Goal: Book appointment/travel/reservation

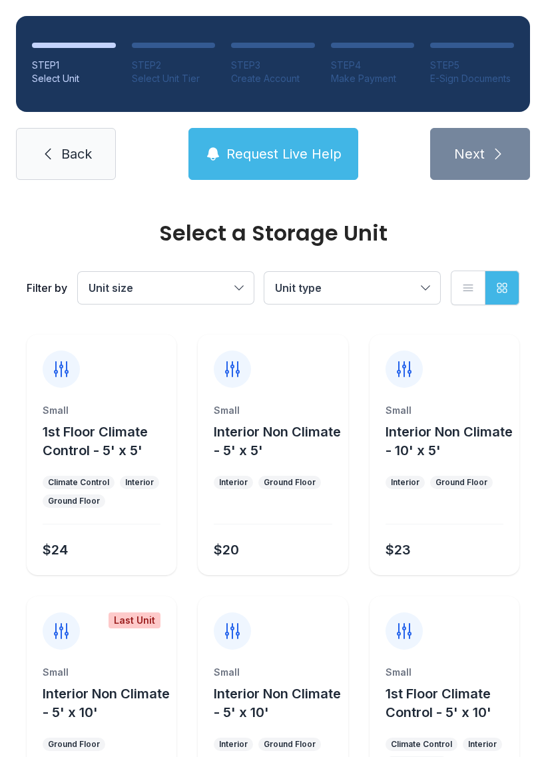
click at [245, 287] on button "Unit size" at bounding box center [166, 288] width 176 height 32
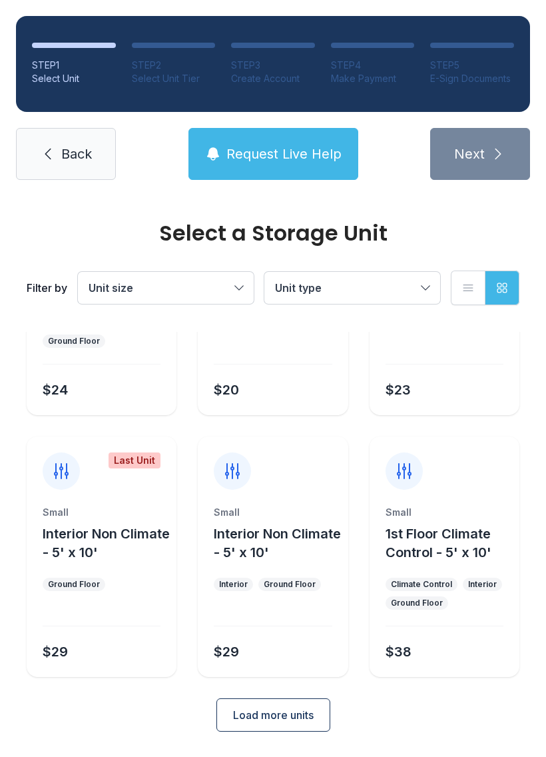
scroll to position [159, 0]
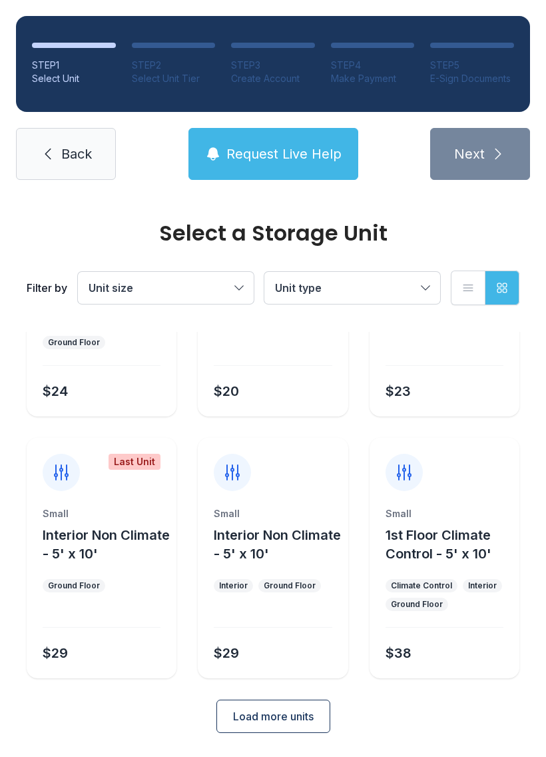
click at [307, 710] on span "Load more units" at bounding box center [273, 716] width 81 height 16
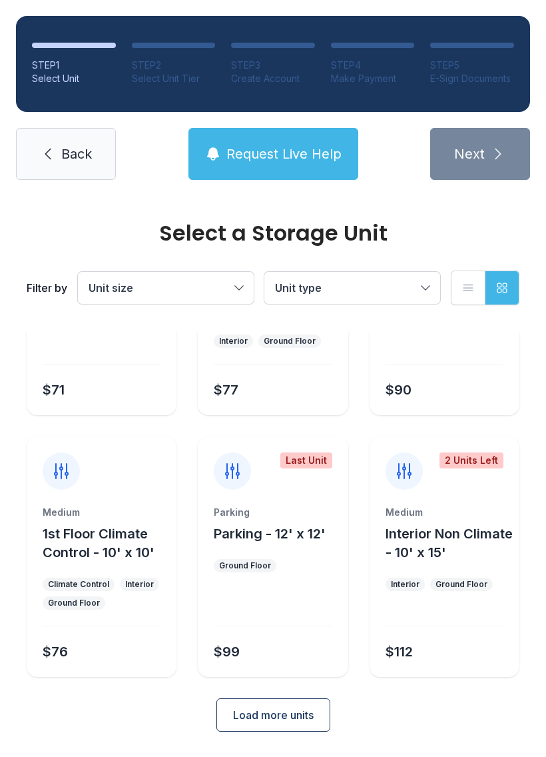
scroll to position [664, 0]
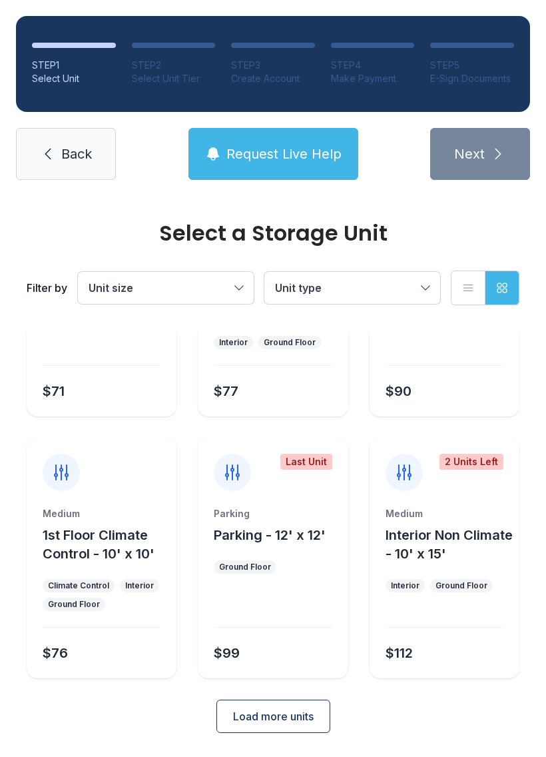
click at [317, 721] on button "Load more units" at bounding box center [274, 716] width 114 height 33
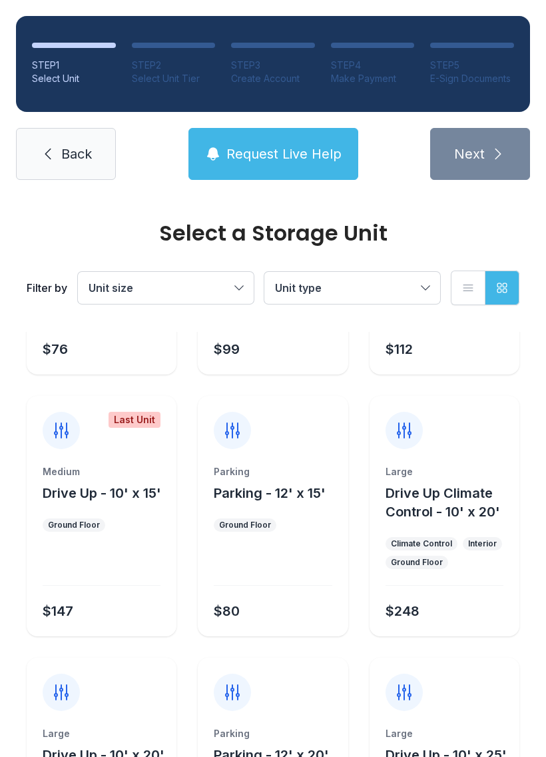
scroll to position [967, 0]
click at [119, 479] on div "Medium Drive Up - 10' x 15'" at bounding box center [102, 484] width 118 height 37
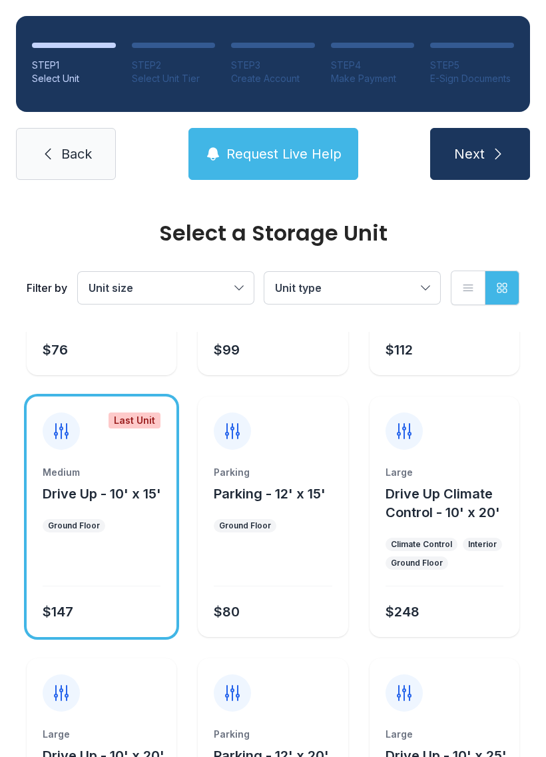
click at [494, 152] on icon "submit" at bounding box center [499, 154] width 16 height 16
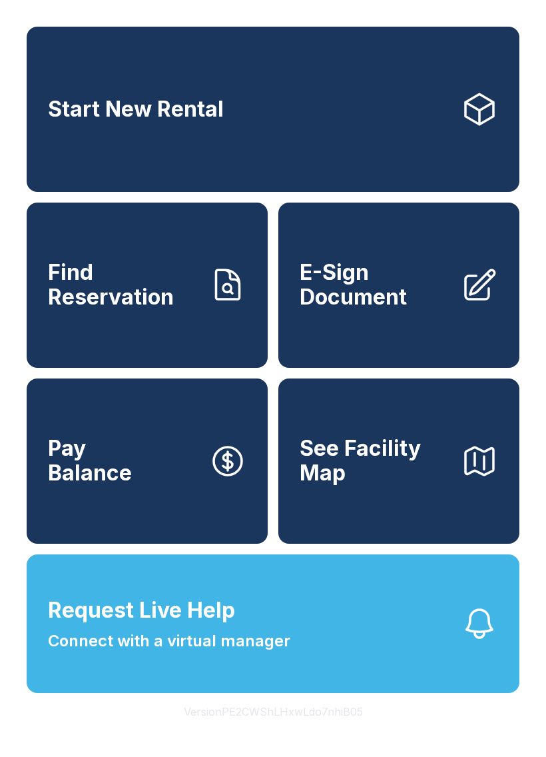
click at [393, 307] on span "E-Sign Document" at bounding box center [375, 285] width 151 height 49
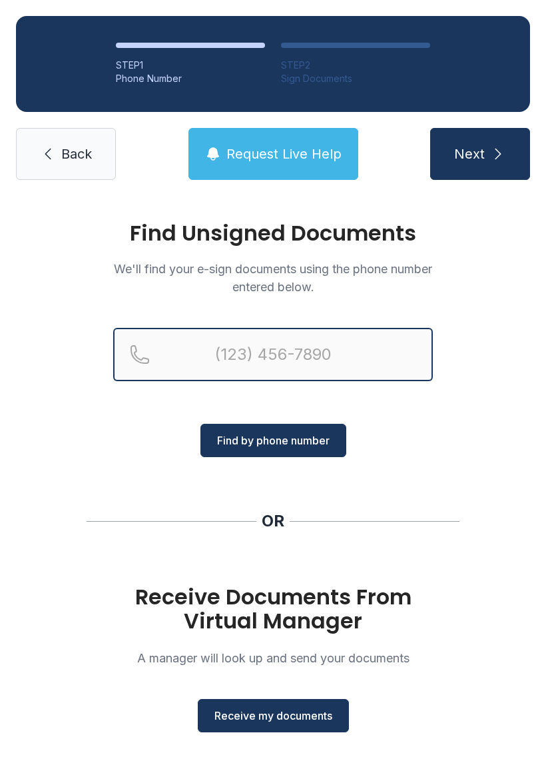
click at [266, 354] on input "Reservation phone number" at bounding box center [273, 354] width 320 height 53
type input "[PHONE_NUMBER]"
click at [480, 154] on button "Next" at bounding box center [481, 154] width 100 height 52
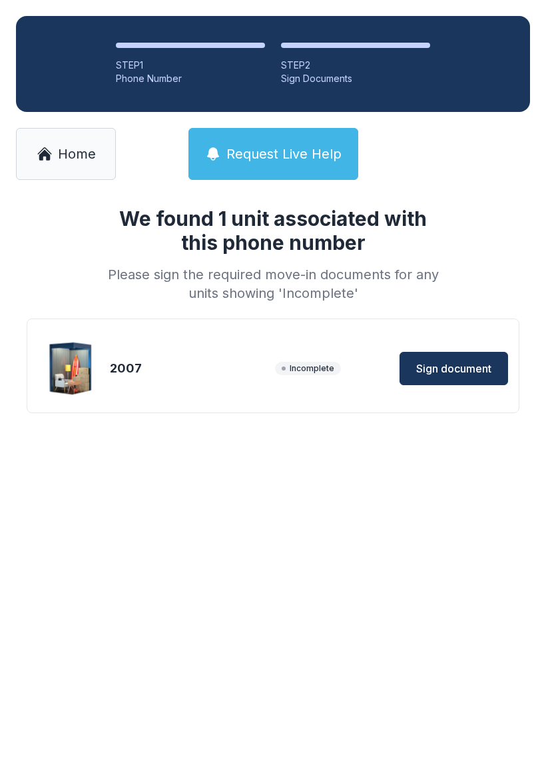
click at [483, 361] on span "Sign document" at bounding box center [454, 369] width 75 height 16
